Goal: Information Seeking & Learning: Learn about a topic

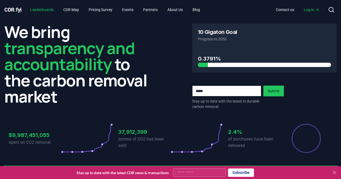
click at [50, 12] on link "Leaderboards" at bounding box center [42, 10] width 32 height 10
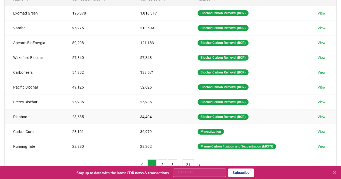
scroll to position [108, 0]
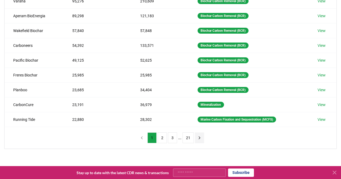
click at [197, 138] on icon "next page" at bounding box center [199, 137] width 5 height 5
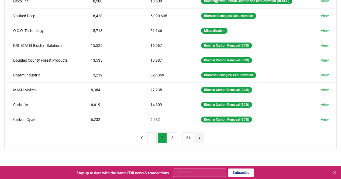
click at [200, 139] on icon "next page" at bounding box center [199, 137] width 5 height 5
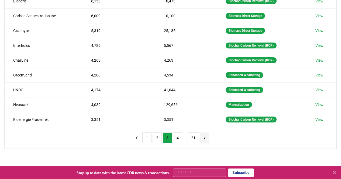
click at [202, 137] on icon "next page" at bounding box center [204, 137] width 5 height 5
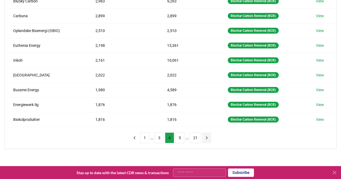
click at [205, 138] on icon "next page" at bounding box center [206, 137] width 5 height 5
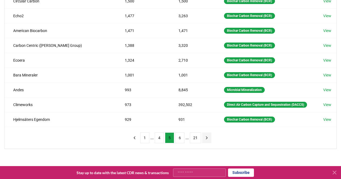
click at [207, 140] on icon "next page" at bounding box center [206, 137] width 5 height 5
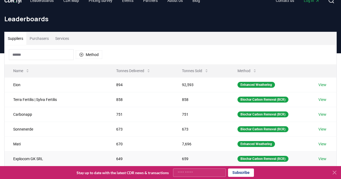
scroll to position [0, 0]
